Goal: Task Accomplishment & Management: Manage account settings

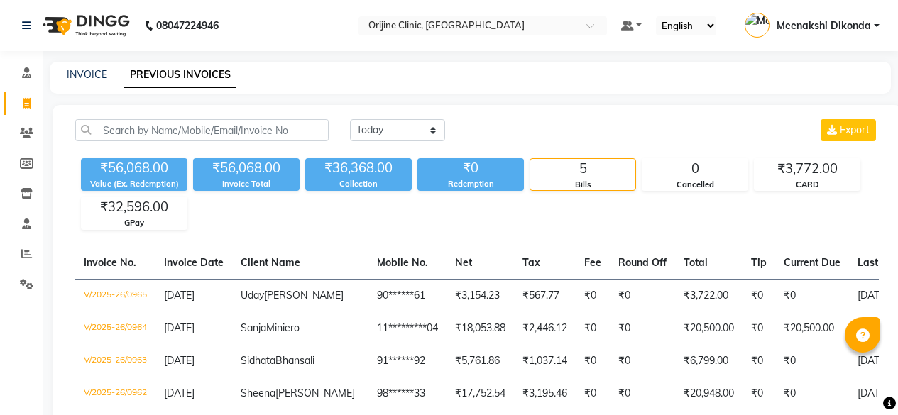
select select "[DATE]"
drag, startPoint x: 142, startPoint y: 88, endPoint x: 145, endPoint y: 75, distance: 13.8
click at [143, 82] on div "INVOICE PREVIOUS INVOICES" at bounding box center [470, 78] width 841 height 32
click at [145, 75] on link "PREVIOUS INVOICES" at bounding box center [180, 75] width 112 height 26
click at [877, 30] on link "Meenakshi Dikonda" at bounding box center [811, 25] width 135 height 23
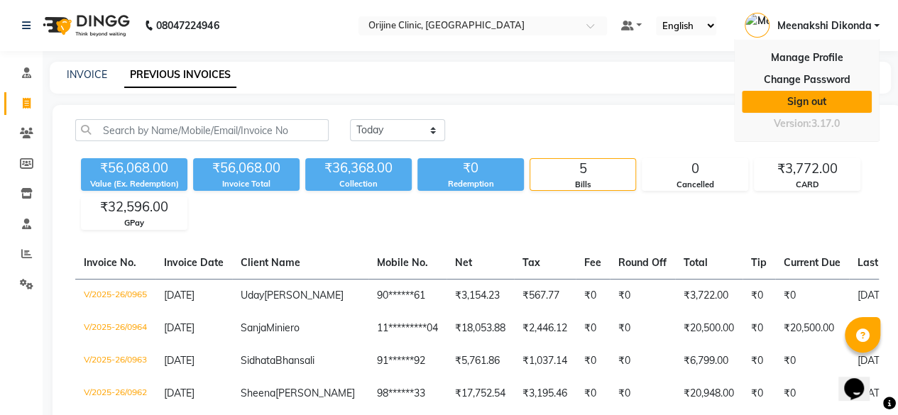
click at [822, 103] on link "Sign out" at bounding box center [807, 102] width 130 height 22
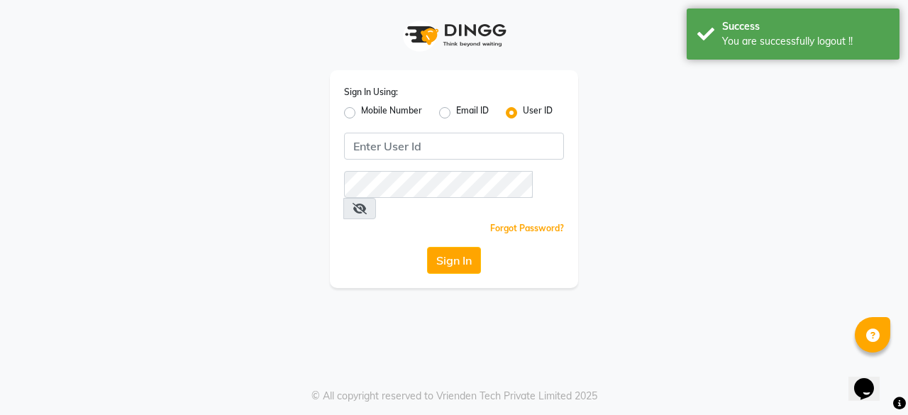
click at [378, 109] on label "Mobile Number" at bounding box center [391, 112] width 61 height 17
click at [370, 109] on input "Mobile Number" at bounding box center [365, 108] width 9 height 9
radio input "true"
radio input "false"
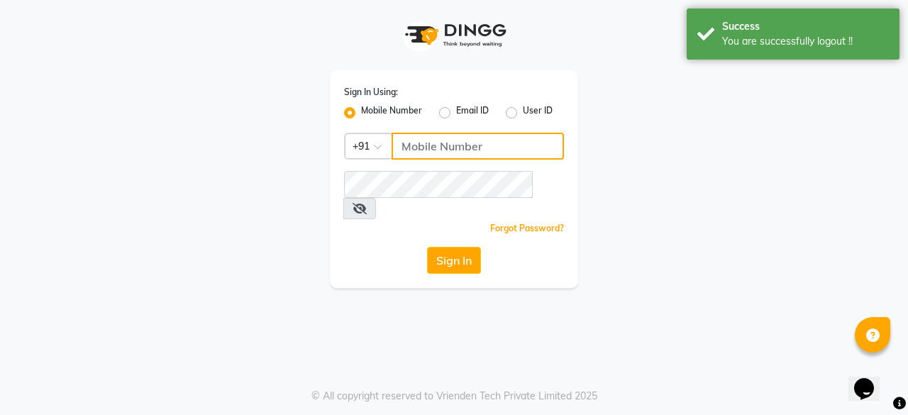
click at [427, 154] on input "Username" at bounding box center [478, 146] width 172 height 27
type input "8"
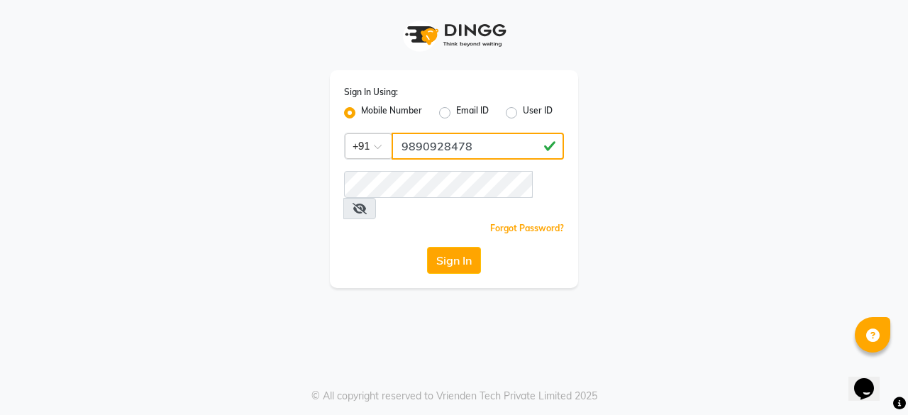
type input "9890928478"
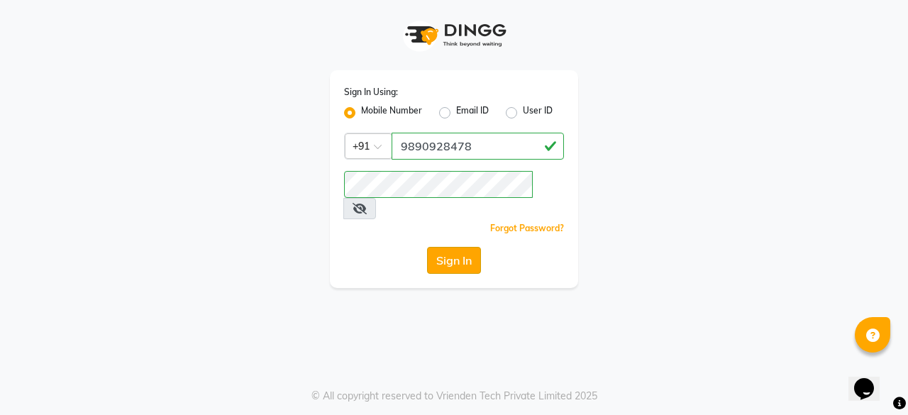
click at [456, 247] on button "Sign In" at bounding box center [454, 260] width 54 height 27
